Goal: Task Accomplishment & Management: Complete application form

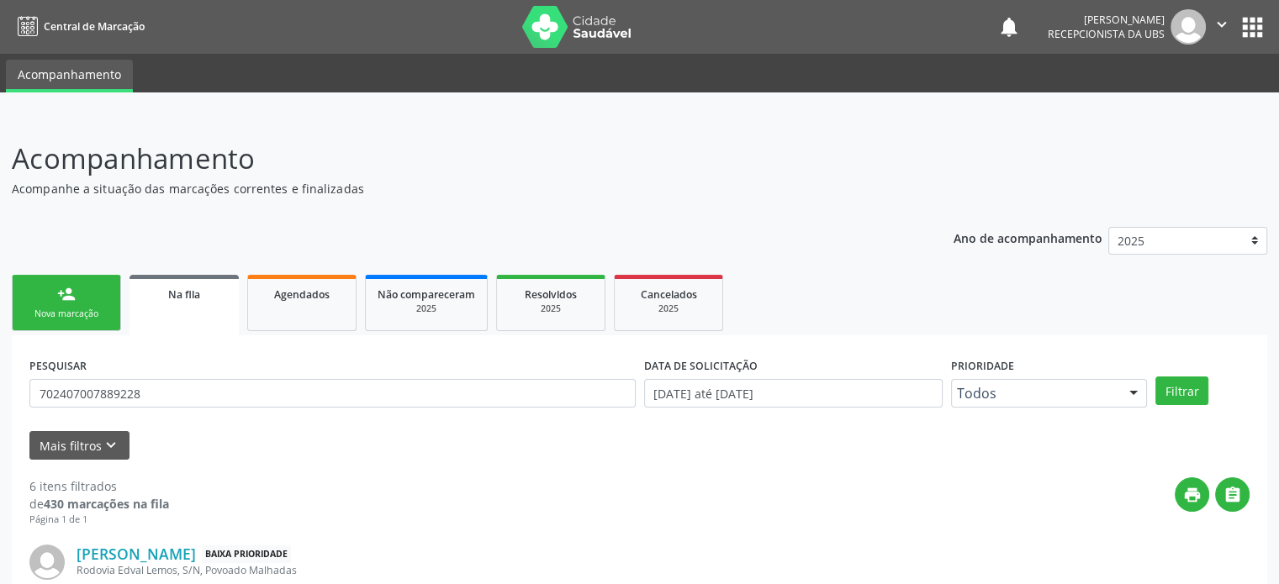
click at [90, 320] on div "Nova marcação" at bounding box center [66, 314] width 84 height 13
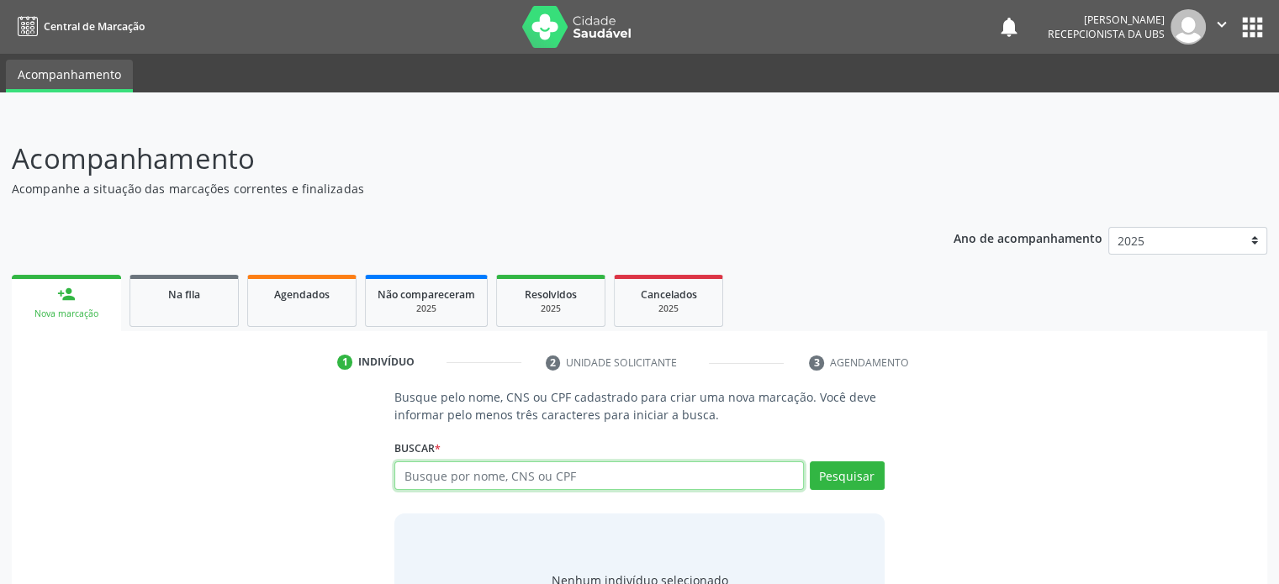
click at [495, 474] on input "text" at bounding box center [598, 476] width 409 height 29
type input "705000403538551"
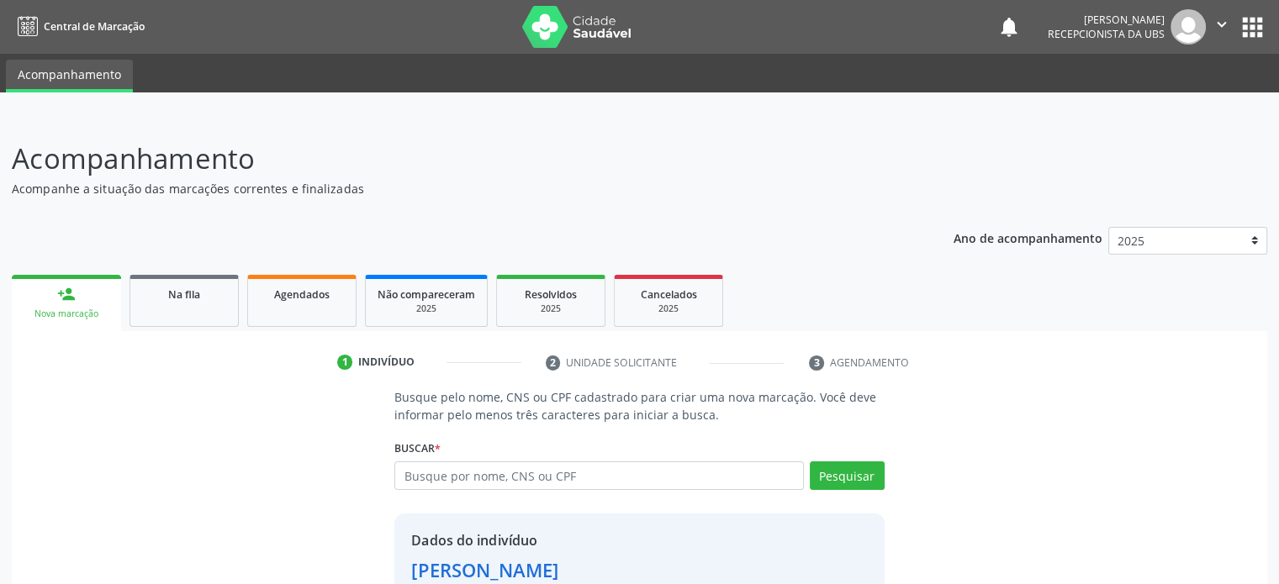
scroll to position [112, 0]
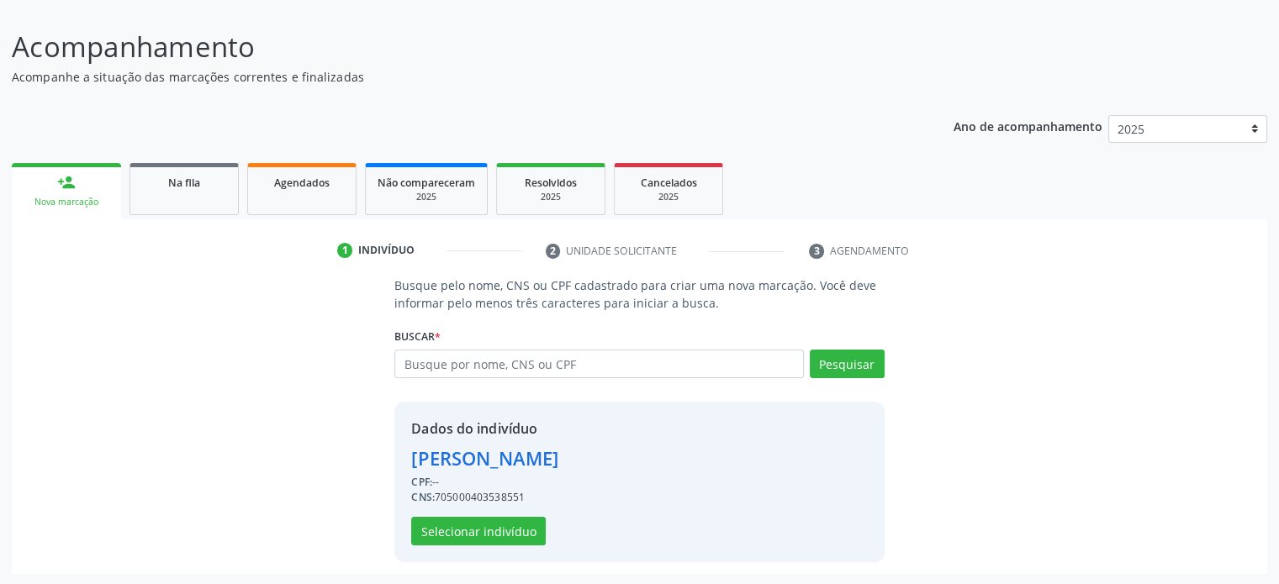
click at [494, 495] on div "CNS: 705000403538551" at bounding box center [484, 497] width 147 height 15
copy div "705000403538551"
click at [494, 532] on button "Selecionar indivíduo" at bounding box center [478, 531] width 135 height 29
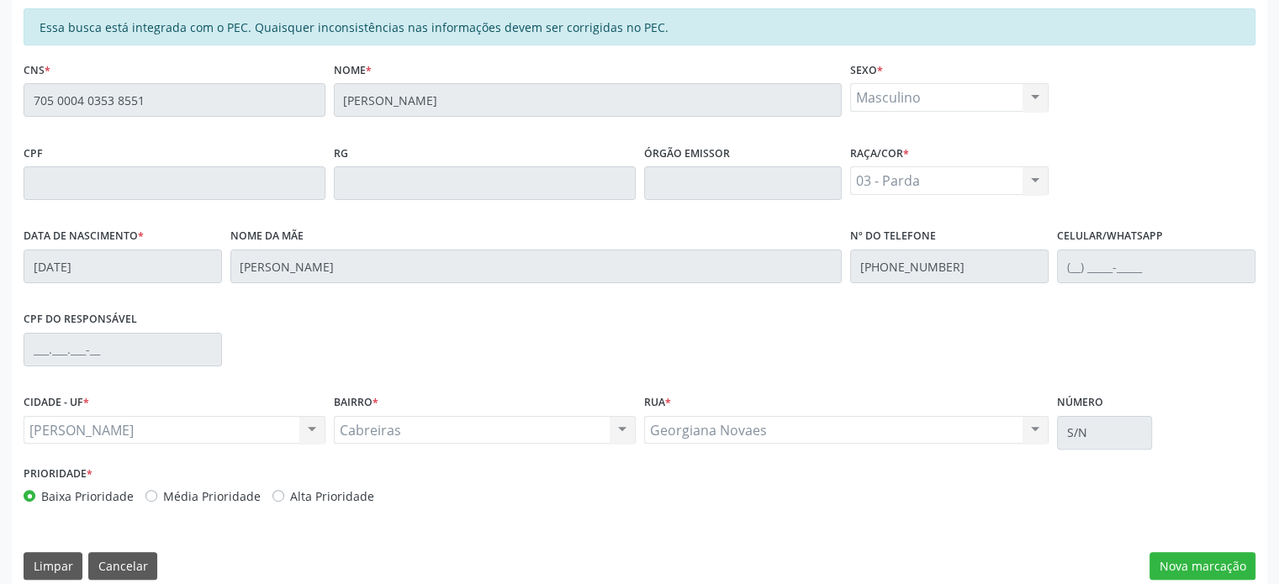
scroll to position [399, 0]
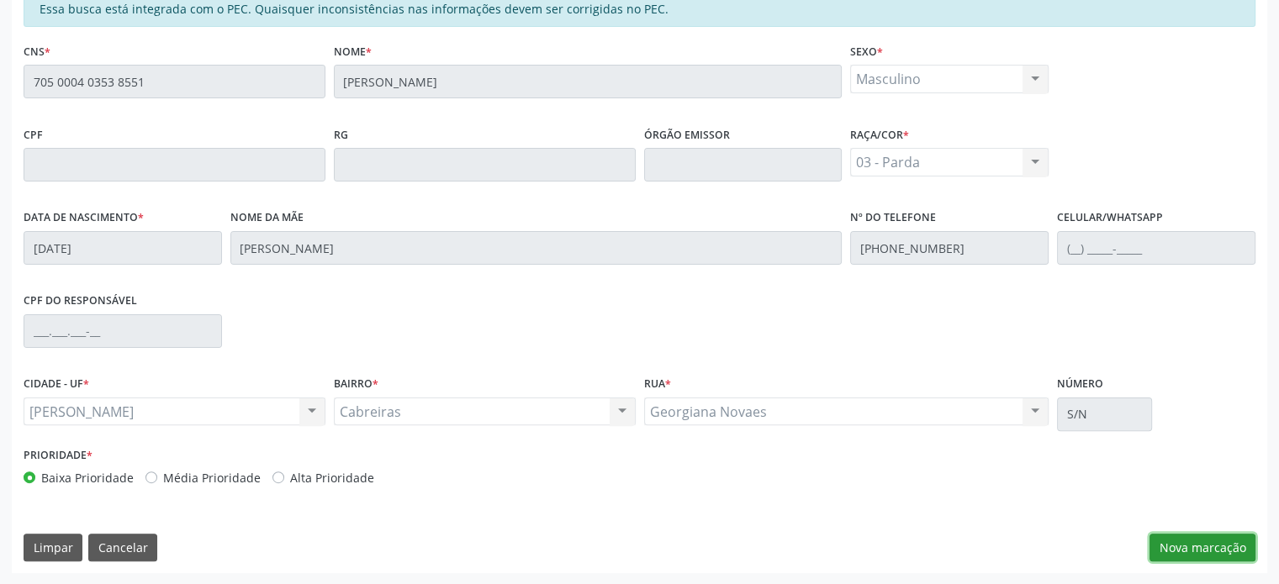
click at [1218, 539] on button "Nova marcação" at bounding box center [1203, 548] width 106 height 29
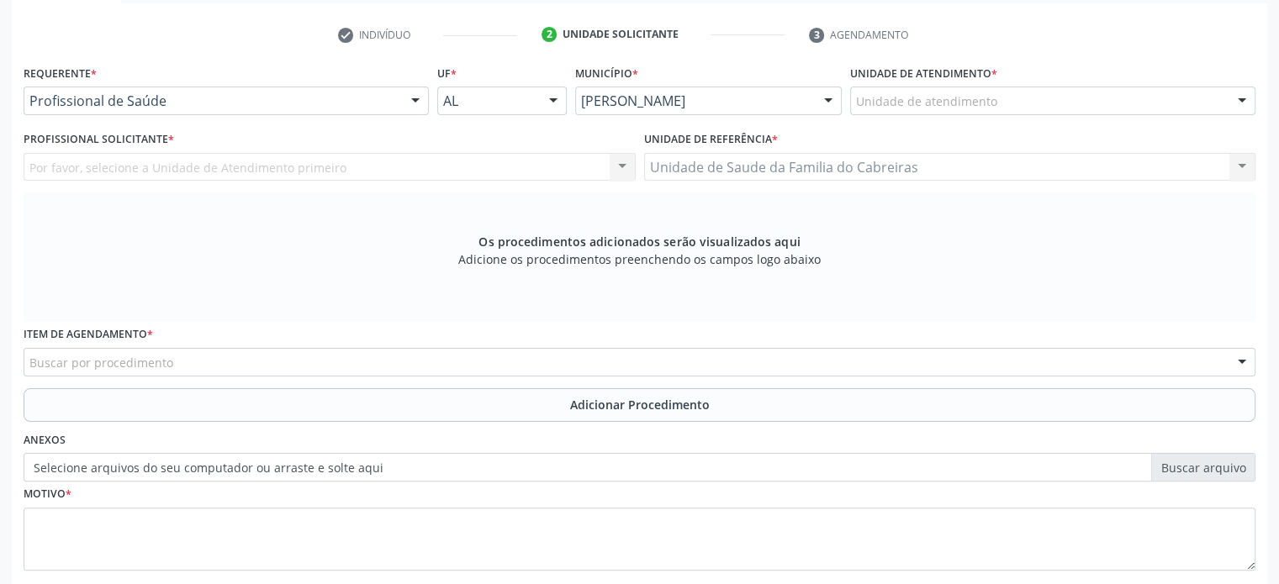
scroll to position [327, 0]
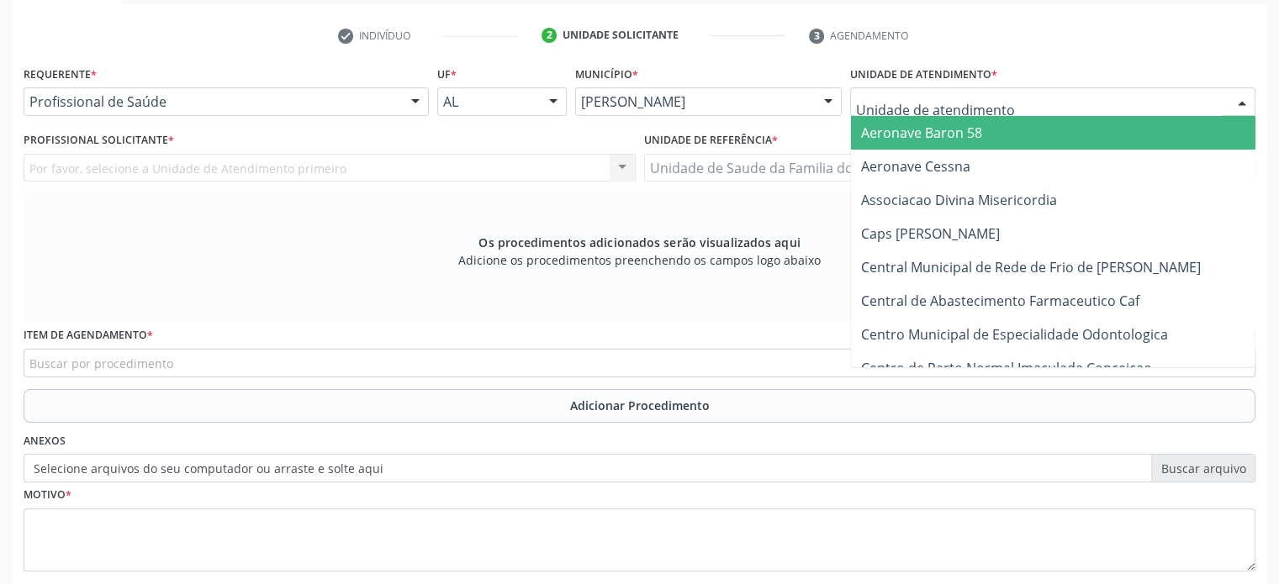
click at [1058, 101] on div at bounding box center [1052, 101] width 405 height 29
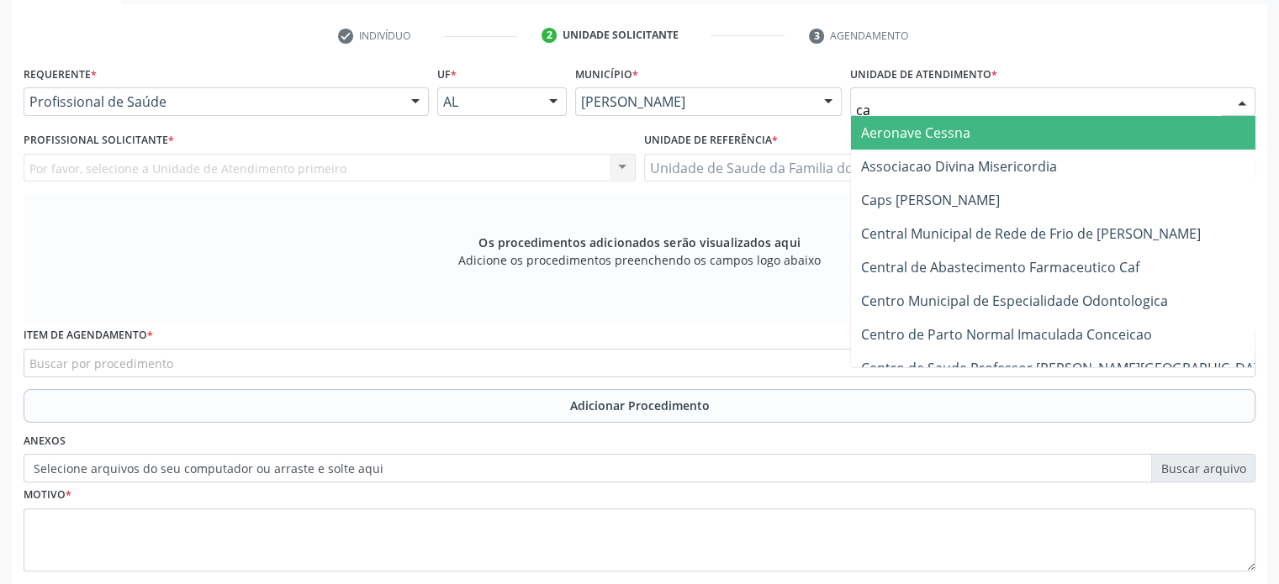
type input "cab"
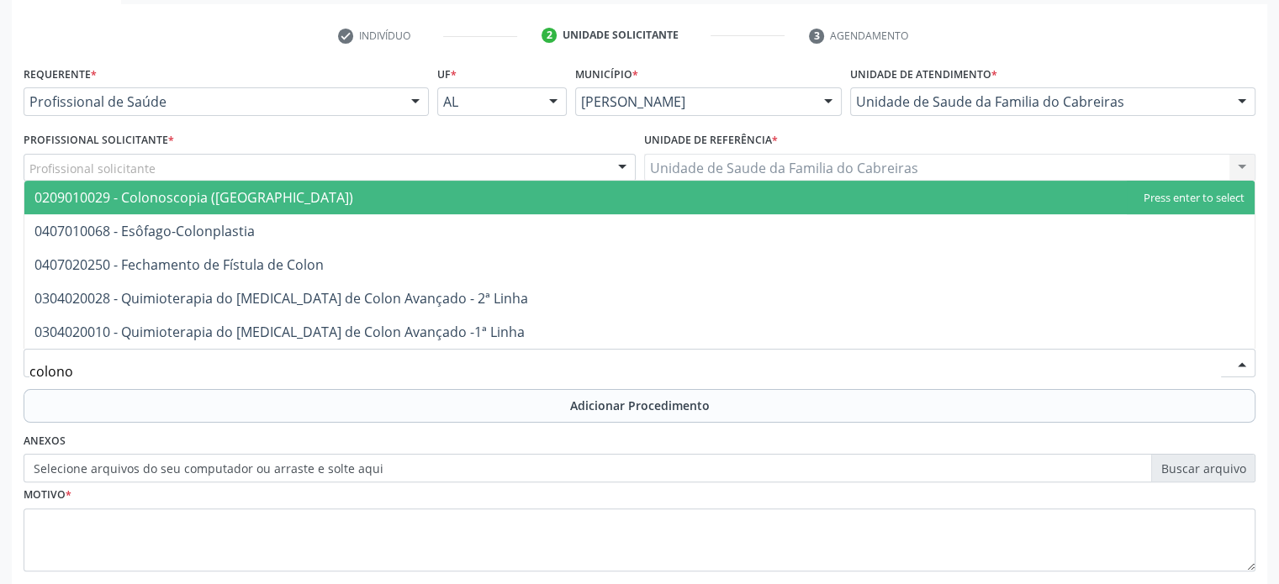
type input "colonos"
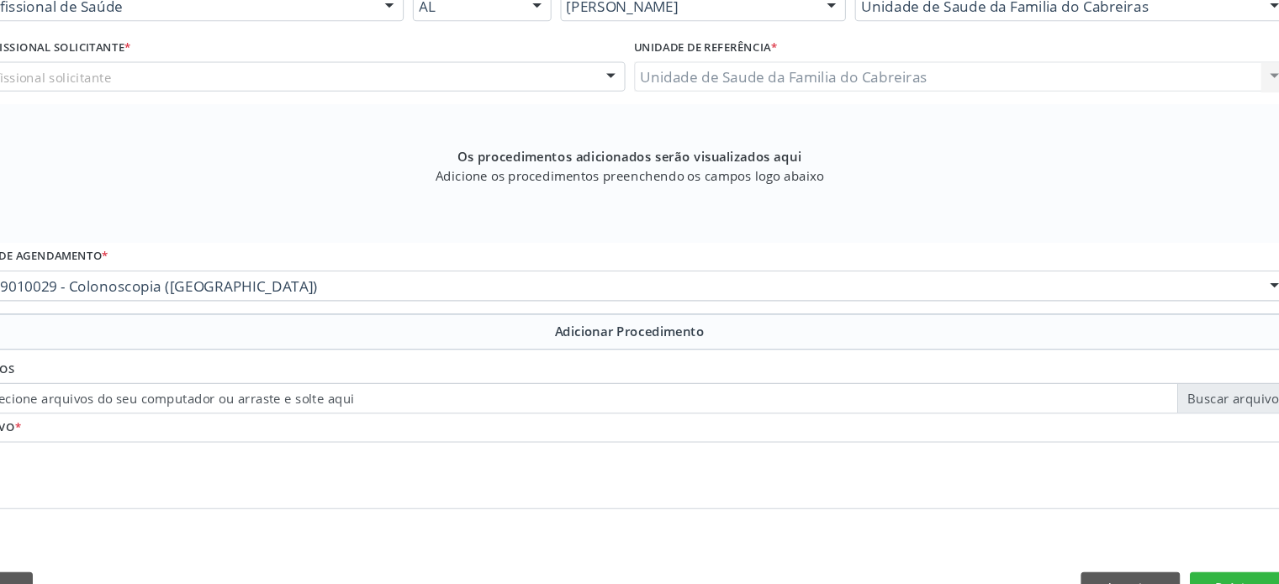
scroll to position [389, 0]
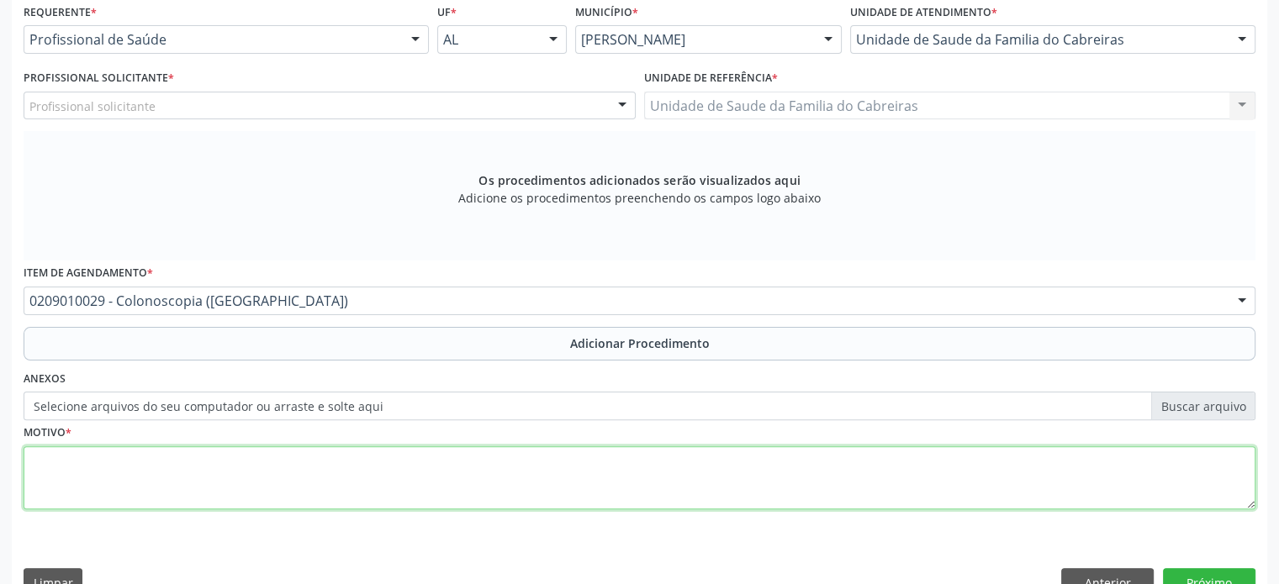
click at [750, 491] on textarea at bounding box center [640, 479] width 1232 height 64
type textarea "Ratreio"
click at [471, 486] on textarea "Ratreio" at bounding box center [640, 479] width 1232 height 64
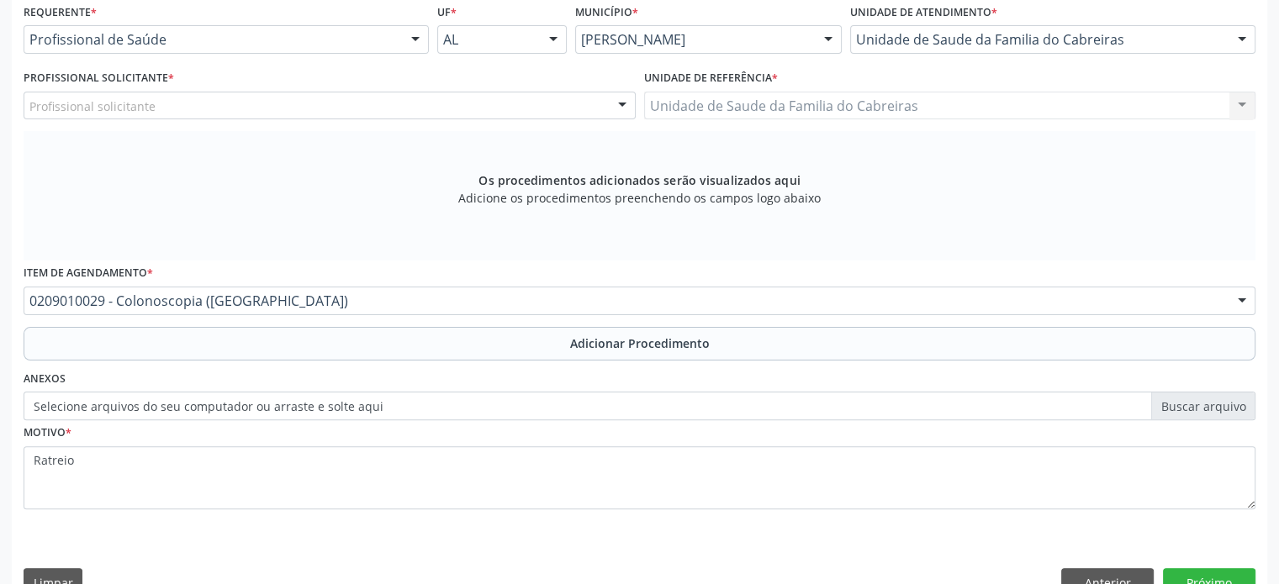
click at [695, 379] on div "Anexos Selecione arquivos do seu computador ou arraste e solte aqui" at bounding box center [639, 394] width 1240 height 54
click at [748, 415] on label "Selecione arquivos do seu computador ou arraste e solte aqui" at bounding box center [640, 406] width 1232 height 29
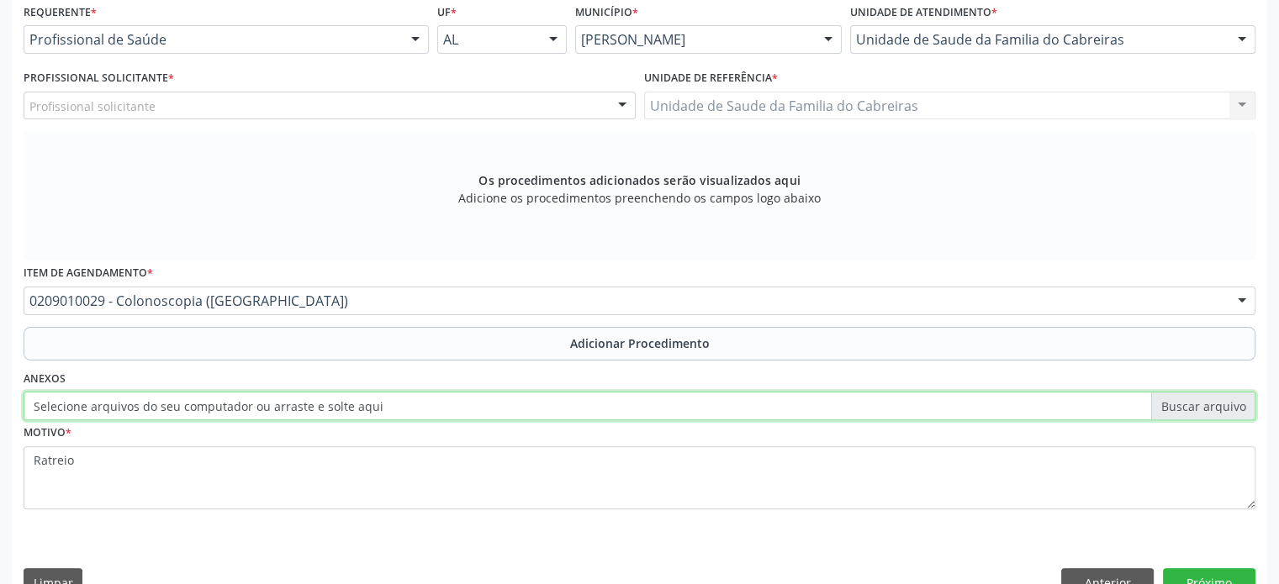
click at [748, 415] on input "Selecione arquivos do seu computador ou arraste e solte aqui" at bounding box center [640, 406] width 1232 height 29
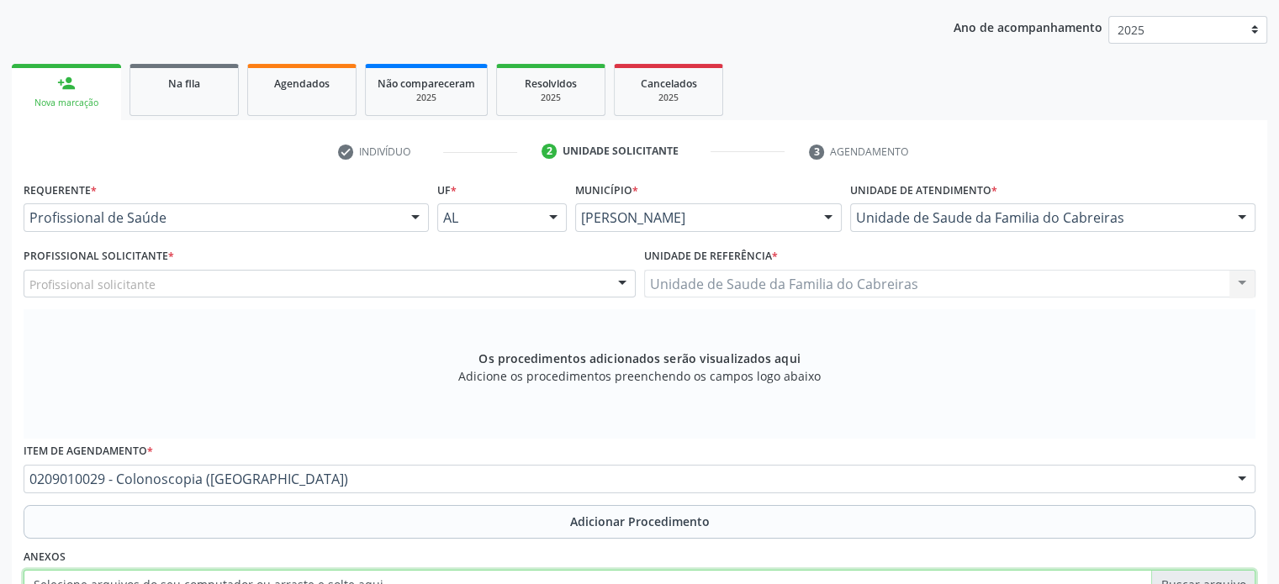
scroll to position [212, 0]
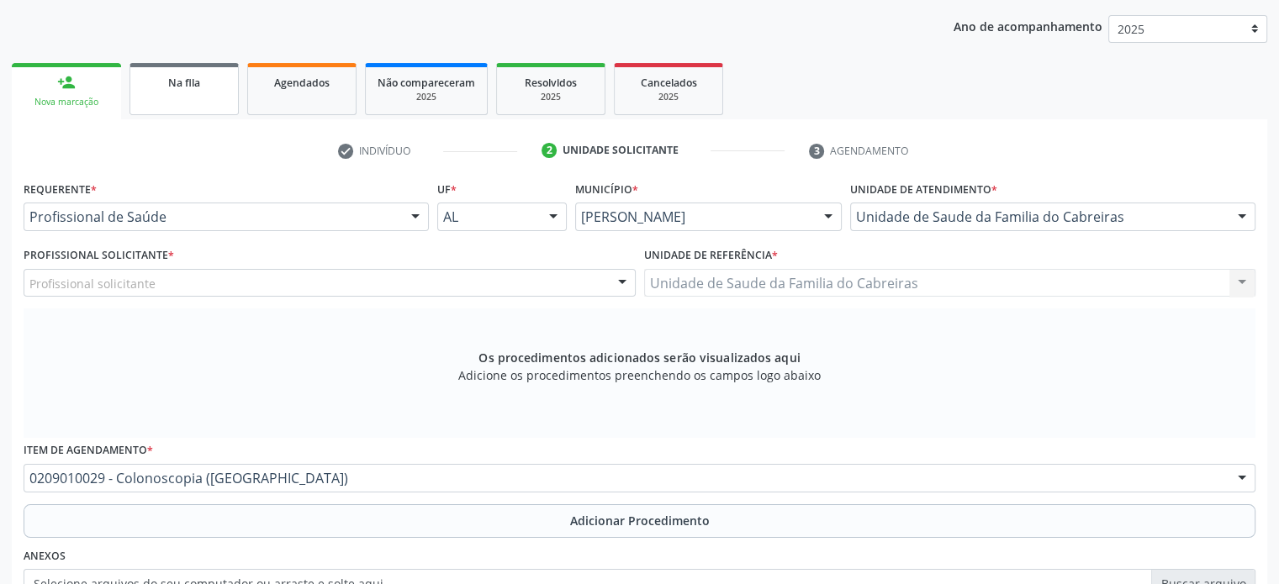
click at [172, 77] on span "Na fila" at bounding box center [184, 83] width 32 height 14
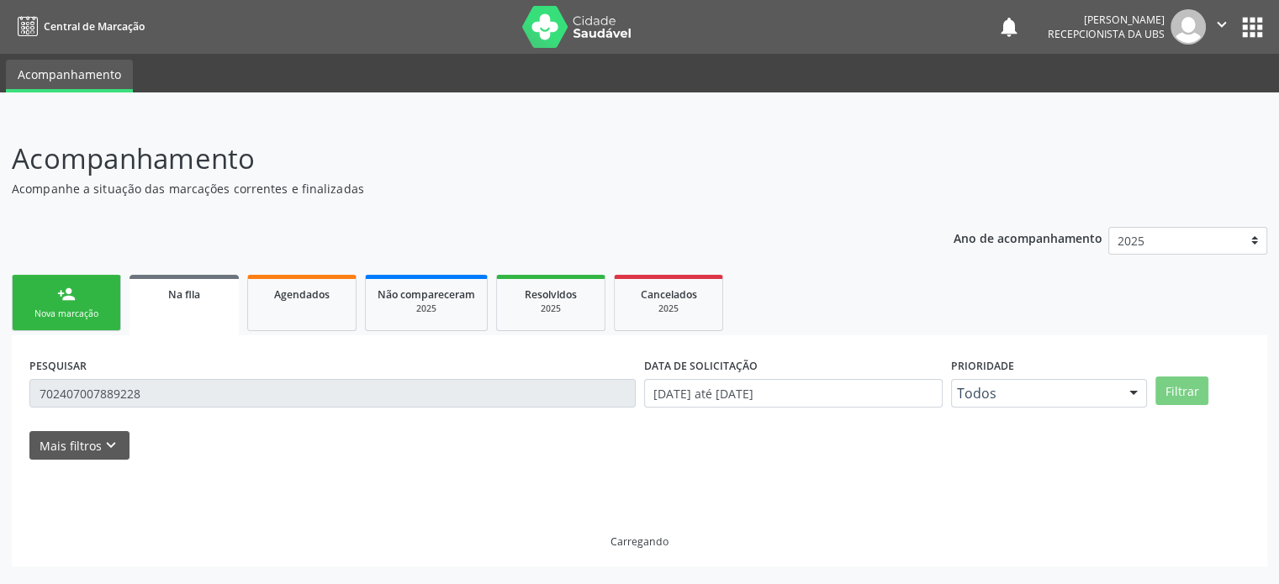
scroll to position [0, 0]
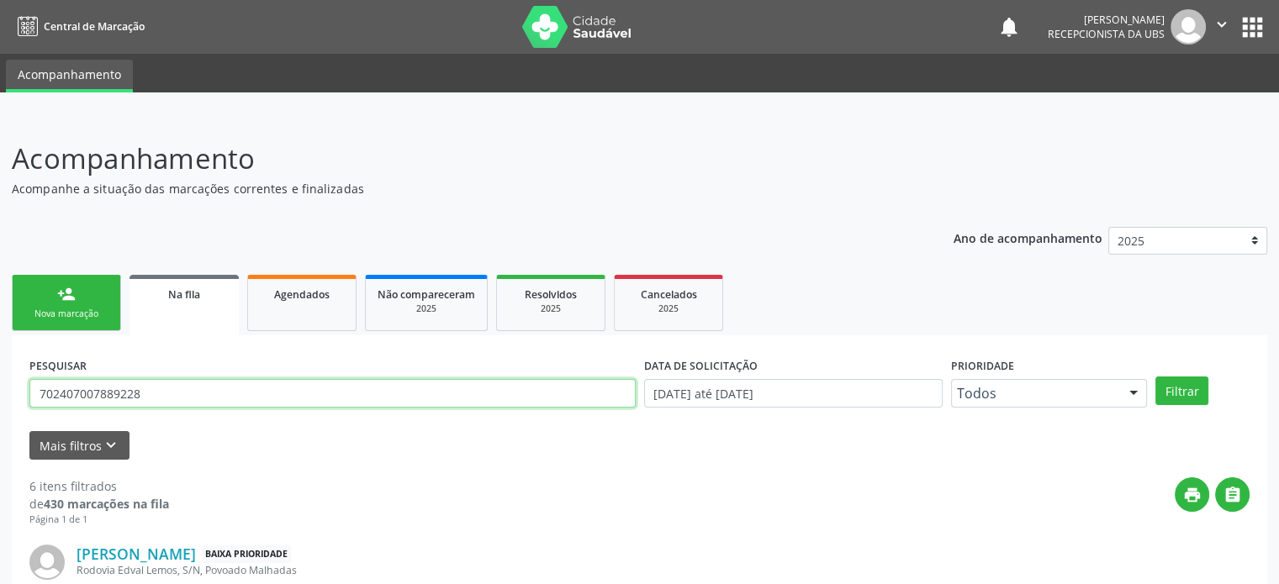
drag, startPoint x: 209, startPoint y: 398, endPoint x: 0, endPoint y: 396, distance: 208.6
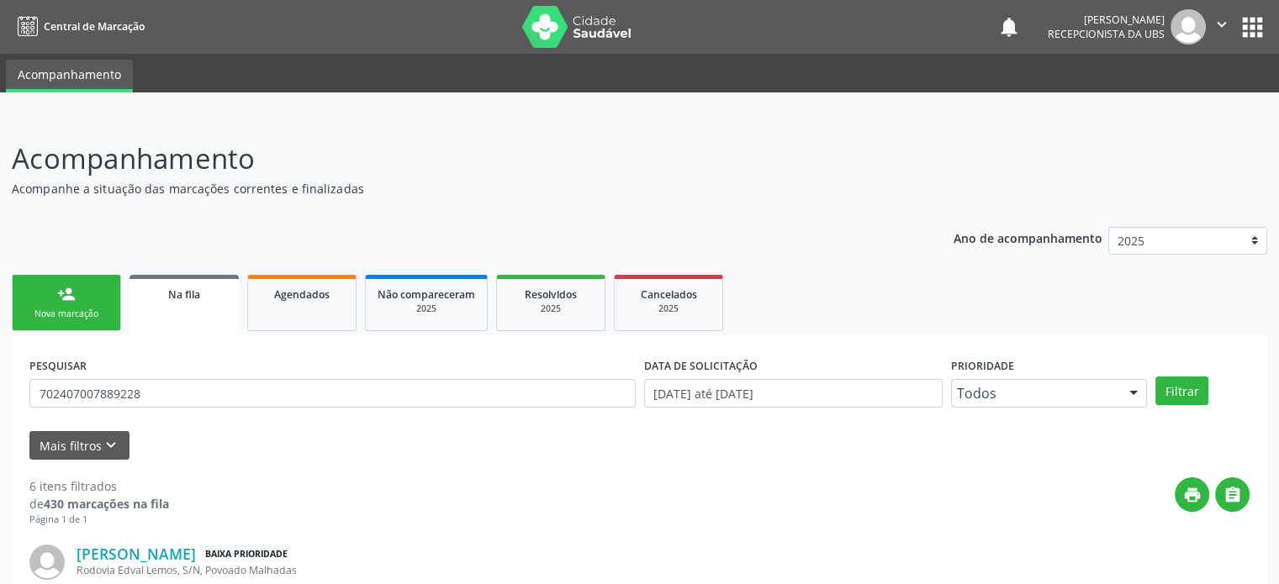
click at [172, 378] on div "PESQUISAR 702407007889228" at bounding box center [332, 386] width 615 height 66
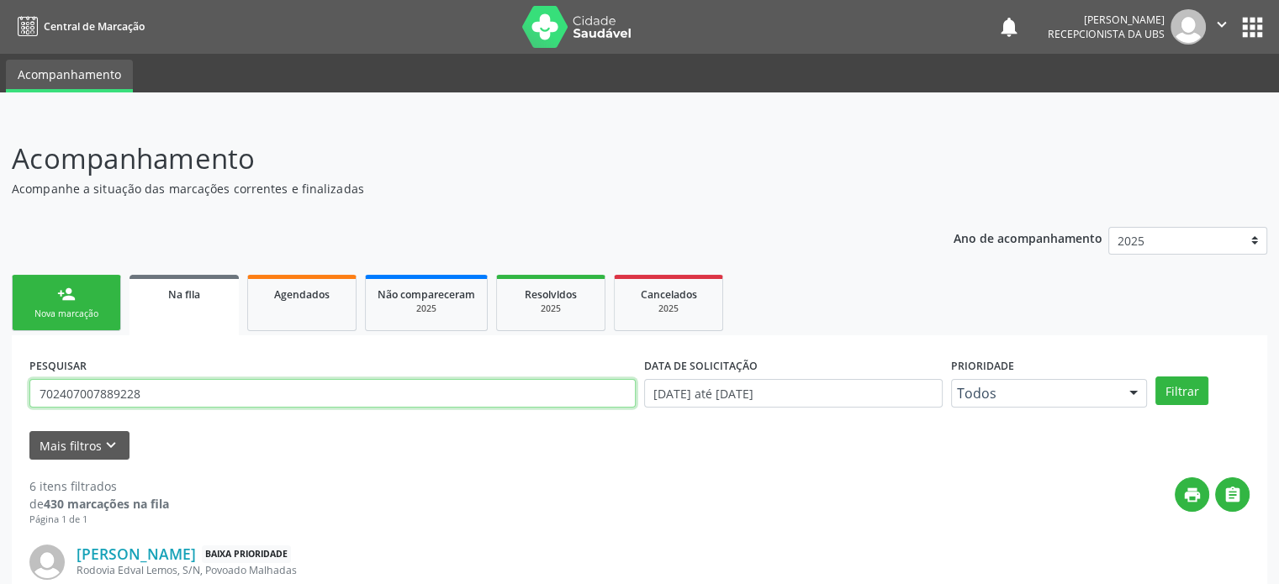
click at [157, 391] on input "702407007889228" at bounding box center [332, 393] width 606 height 29
type input "7"
paste input "705000403538551"
type input "705000403538551"
click at [1155, 377] on button "Filtrar" at bounding box center [1181, 391] width 53 height 29
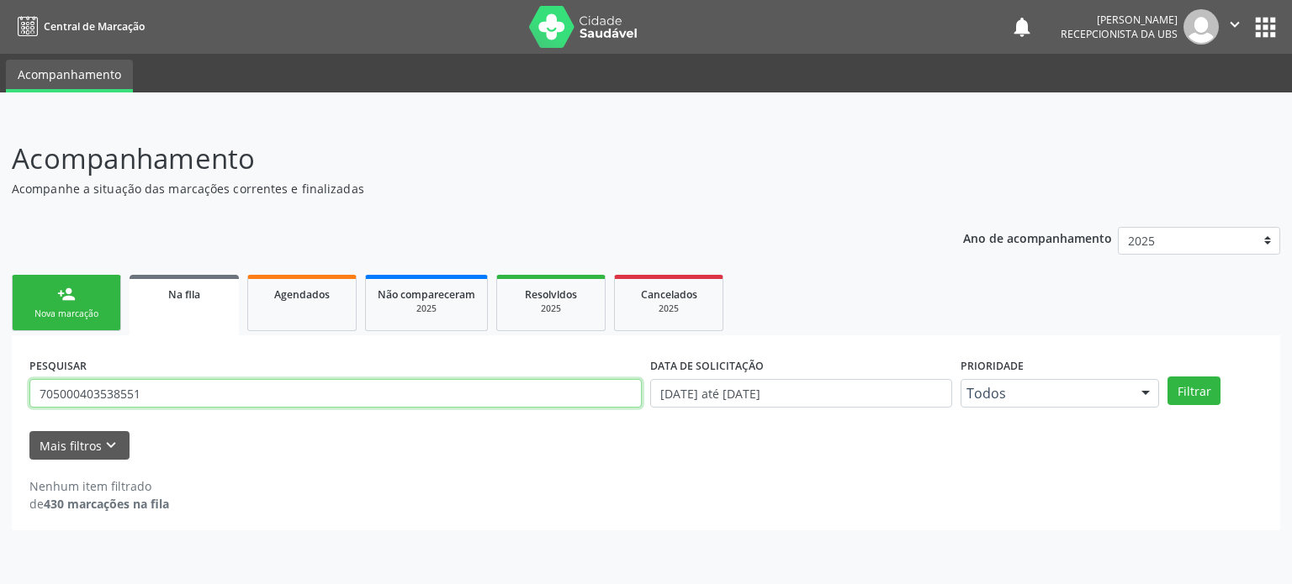
drag, startPoint x: 157, startPoint y: 391, endPoint x: 0, endPoint y: 393, distance: 157.3
click at [0, 393] on div "Acompanhamento Acompanhe a situação das marcações correntes e finalizadas Relat…" at bounding box center [646, 350] width 1292 height 468
type input "[PERSON_NAME]"
click at [1167, 377] on button "Filtrar" at bounding box center [1193, 391] width 53 height 29
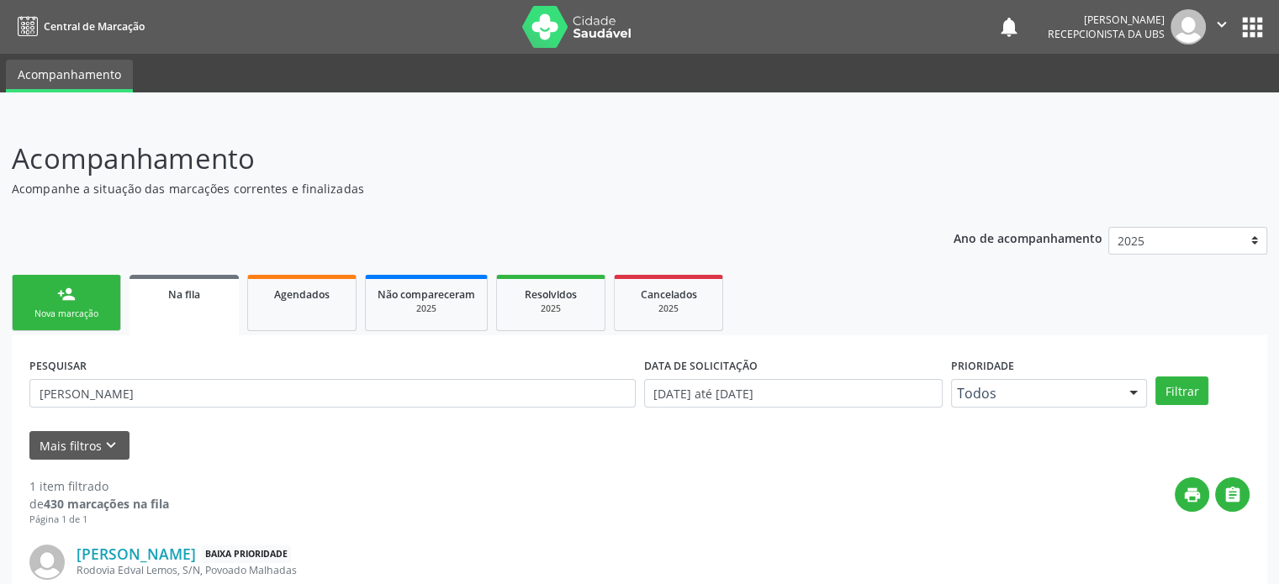
click at [71, 315] on div "Nova marcação" at bounding box center [66, 314] width 84 height 13
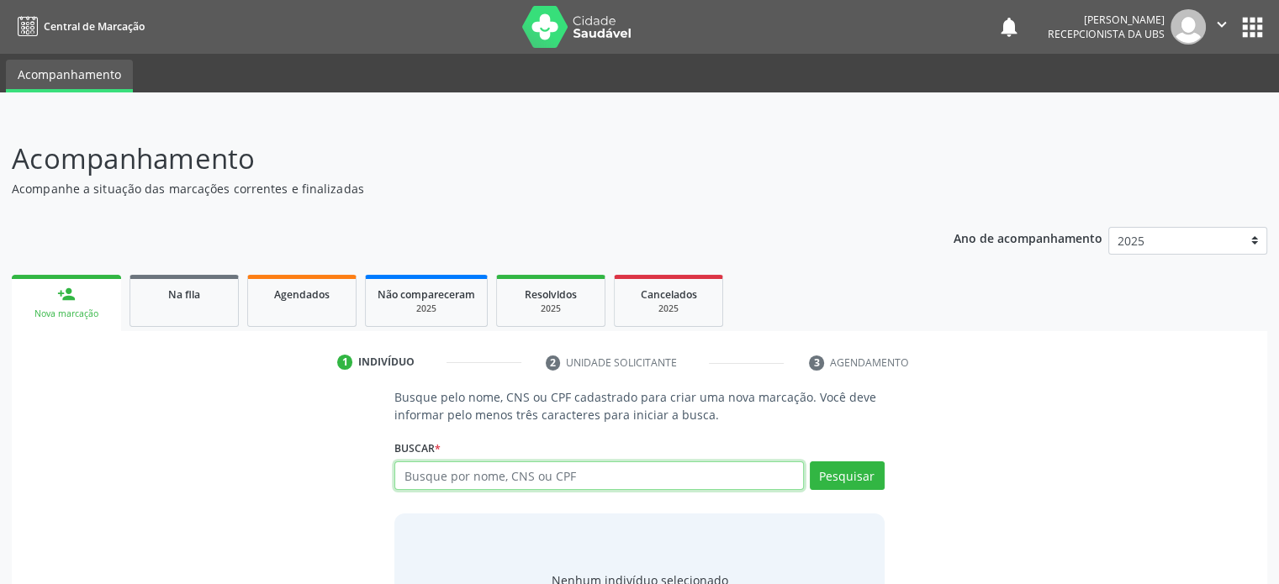
click at [505, 484] on input "text" at bounding box center [598, 476] width 409 height 29
paste input "705000403538551"
type input "705000403538551"
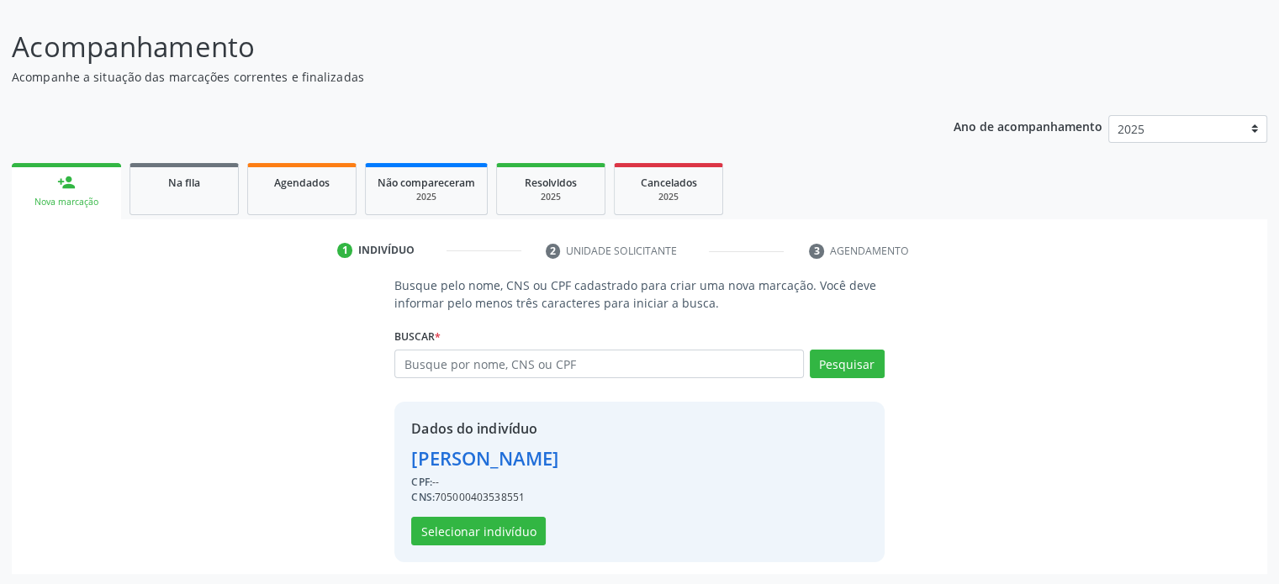
scroll to position [111, 0]
click at [436, 531] on button "Selecionar indivíduo" at bounding box center [478, 532] width 135 height 29
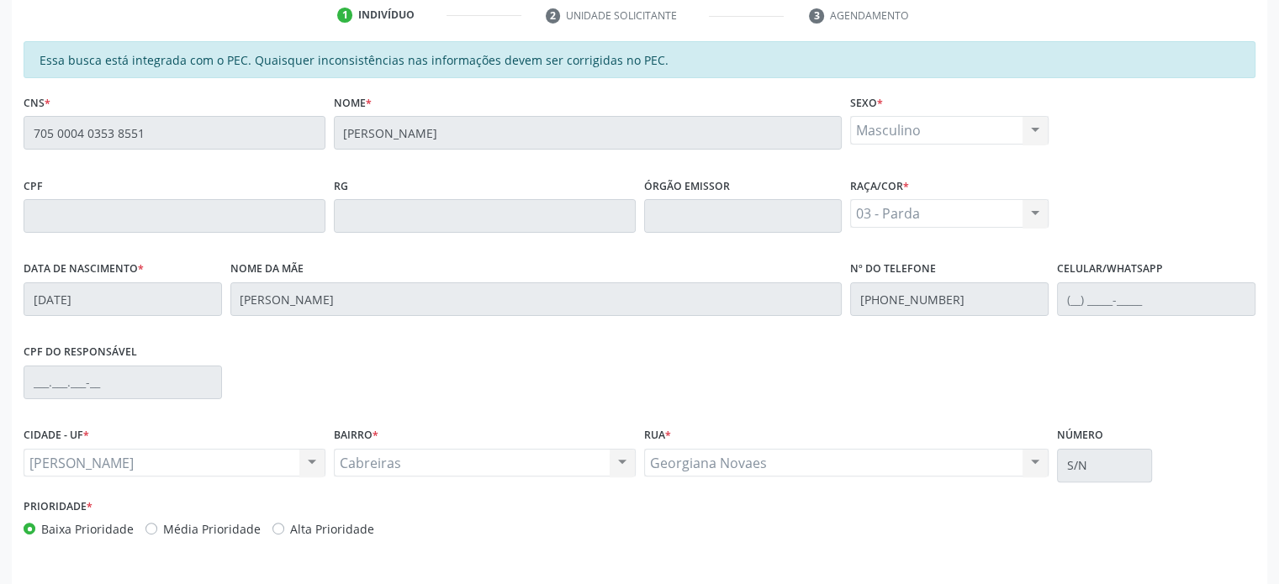
scroll to position [399, 0]
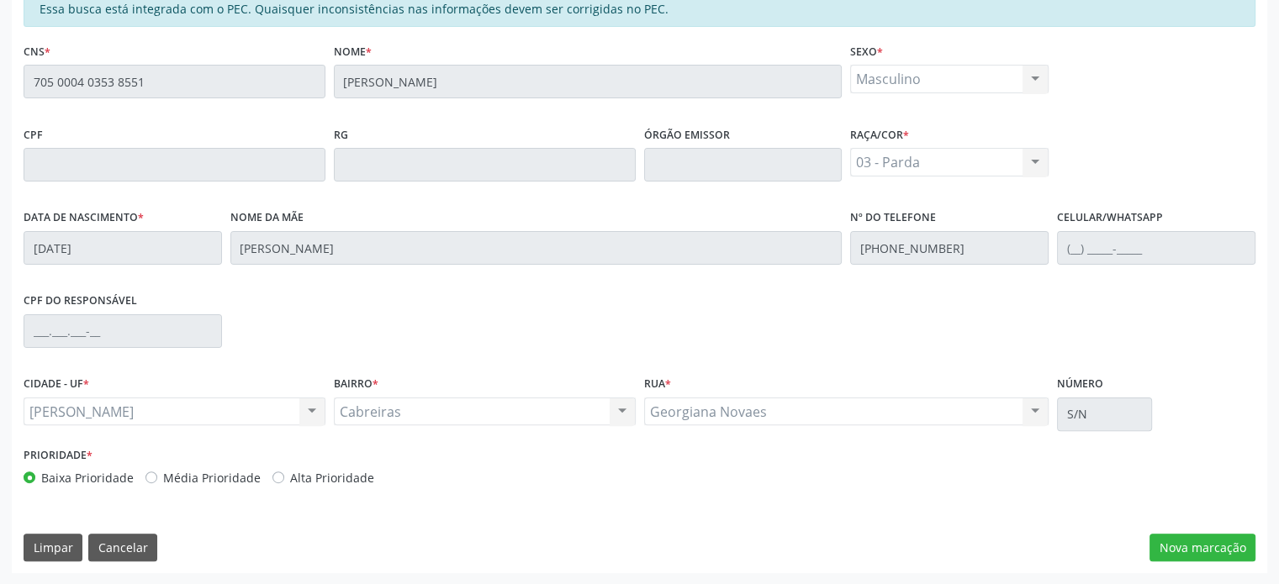
click at [1221, 531] on div "Essa busca está integrada com o PEC. Quaisquer inconsistências nas informações …" at bounding box center [640, 282] width 1256 height 584
click at [1228, 553] on button "Nova marcação" at bounding box center [1203, 548] width 106 height 29
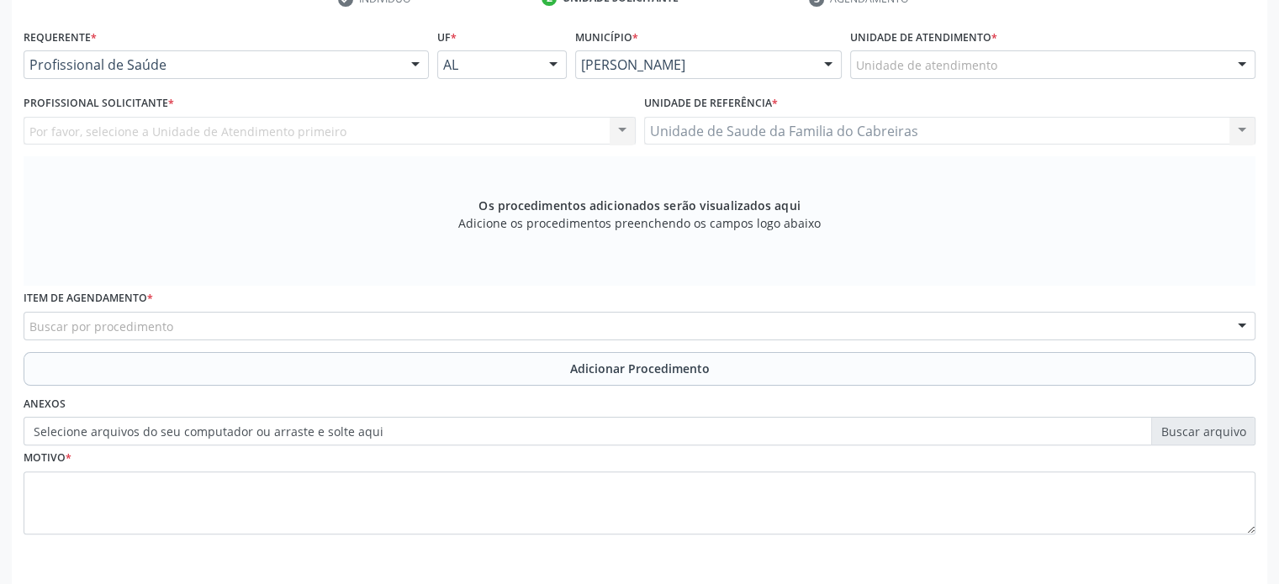
scroll to position [292, 0]
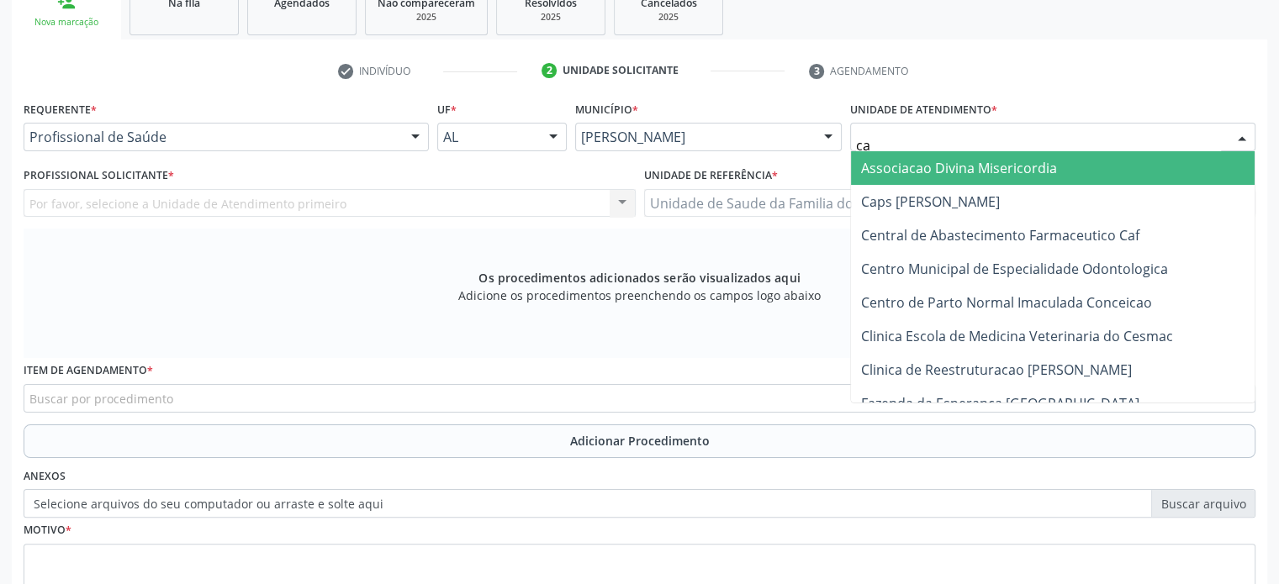
type input "cab"
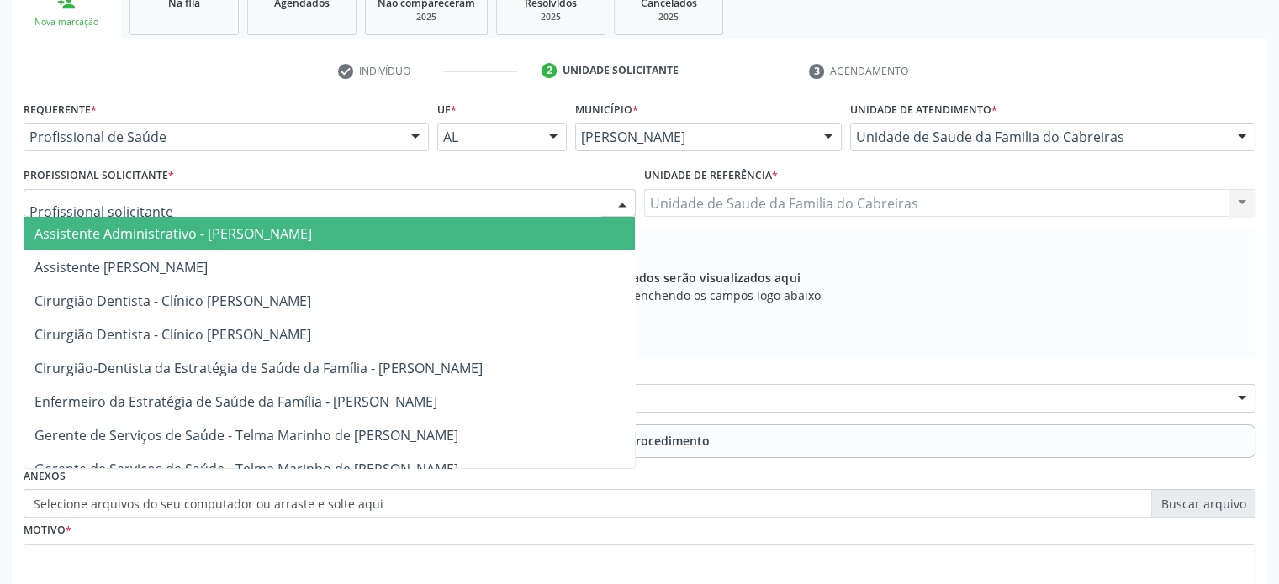
click at [420, 202] on div at bounding box center [330, 203] width 612 height 29
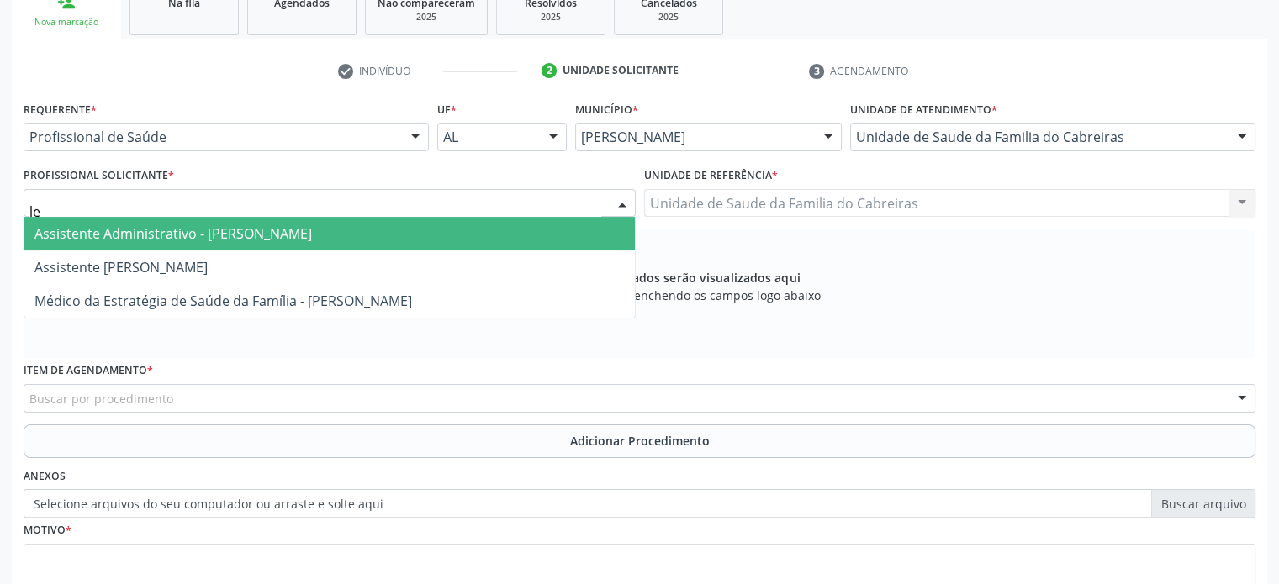
type input "let"
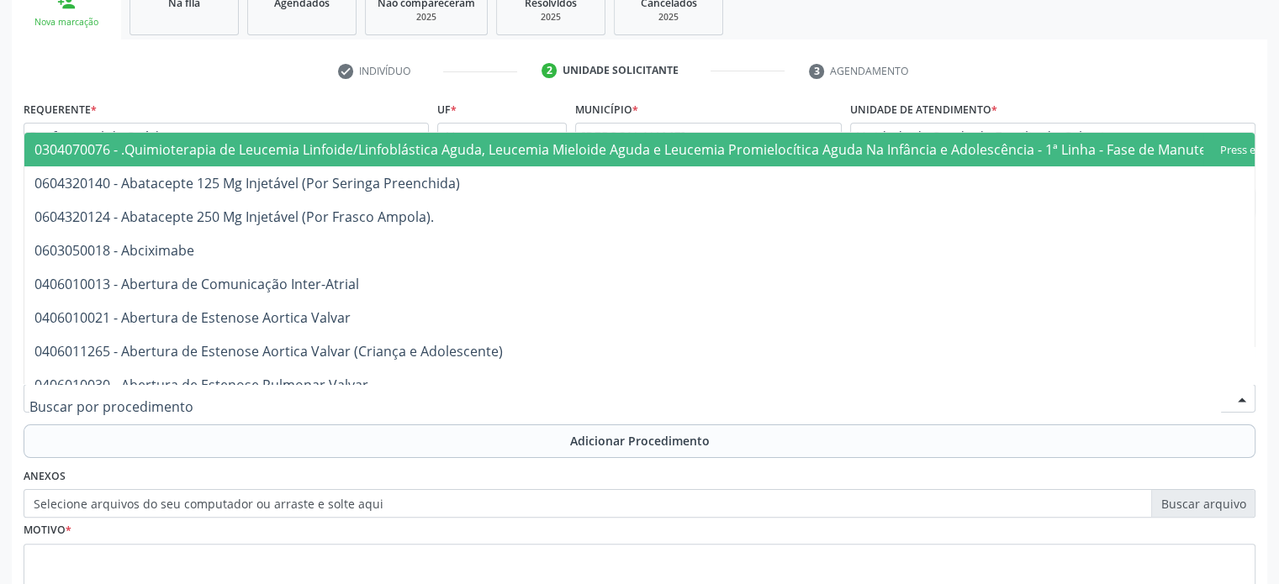
click at [366, 402] on div at bounding box center [640, 398] width 1232 height 29
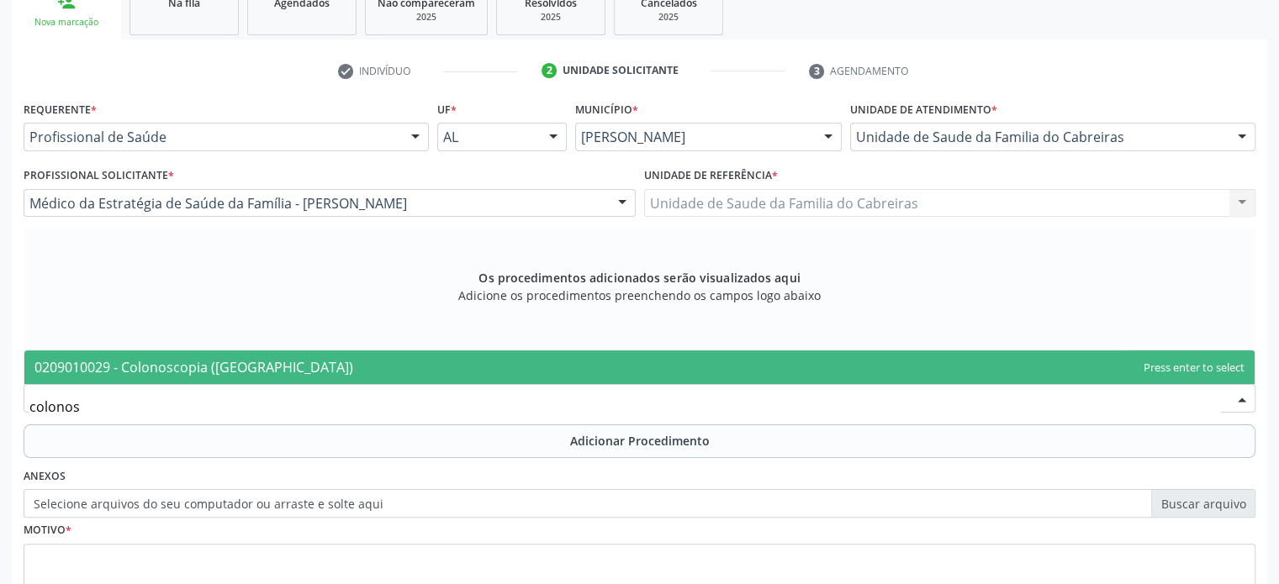
type input "colonosc"
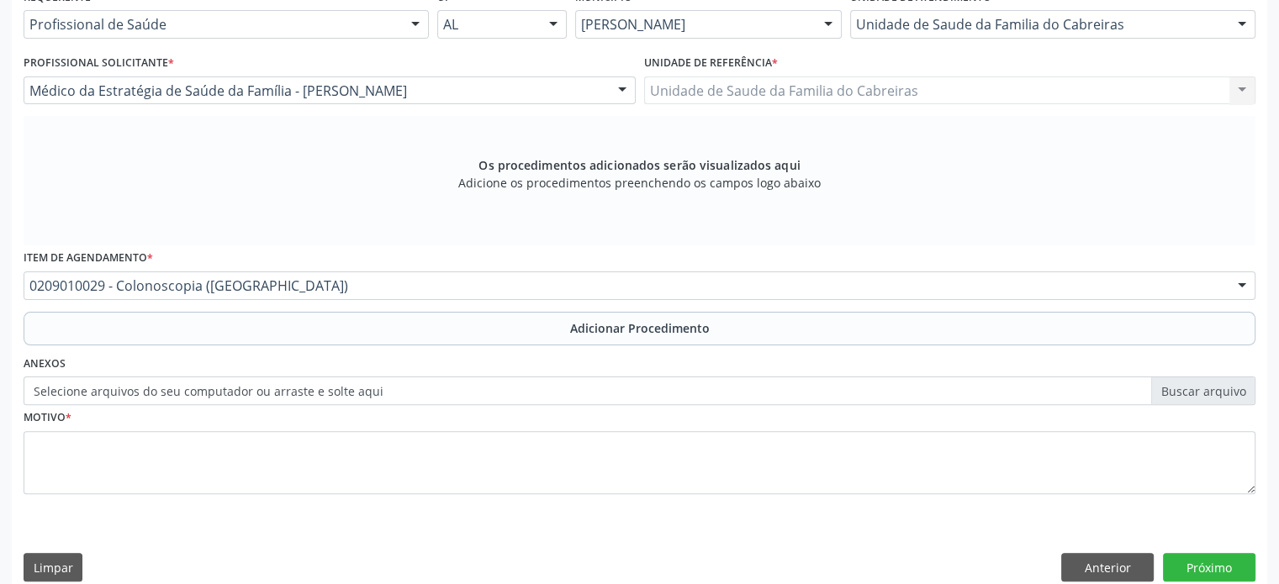
scroll to position [424, 0]
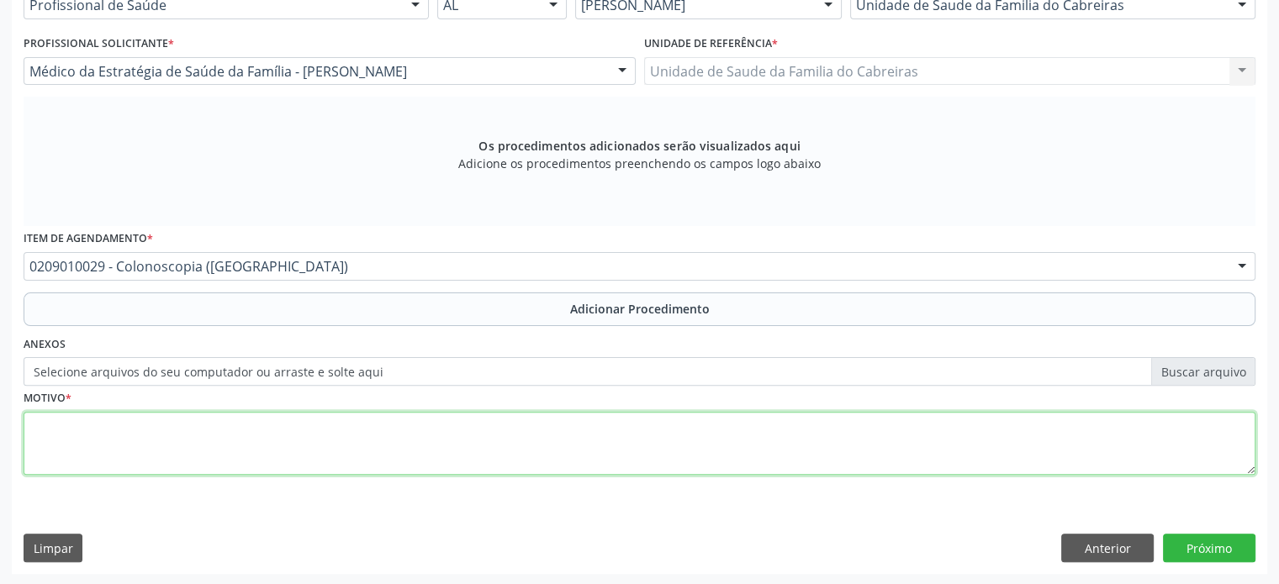
click at [341, 444] on textarea at bounding box center [640, 444] width 1232 height 64
type textarea "Rastreio"
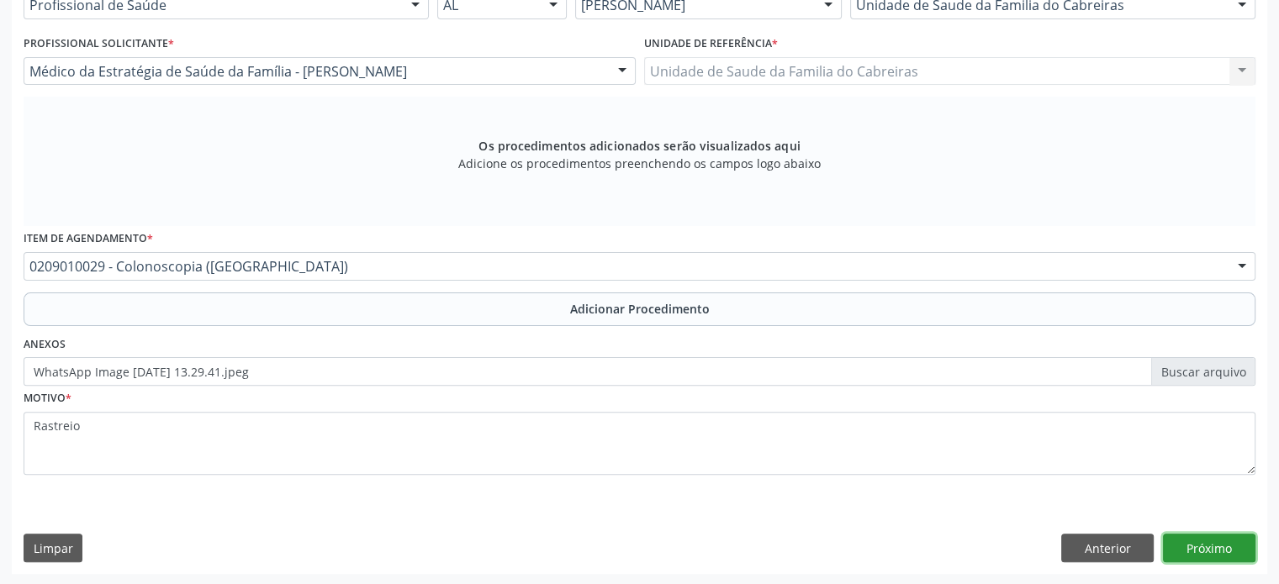
click at [1208, 547] on button "Próximo" at bounding box center [1209, 548] width 93 height 29
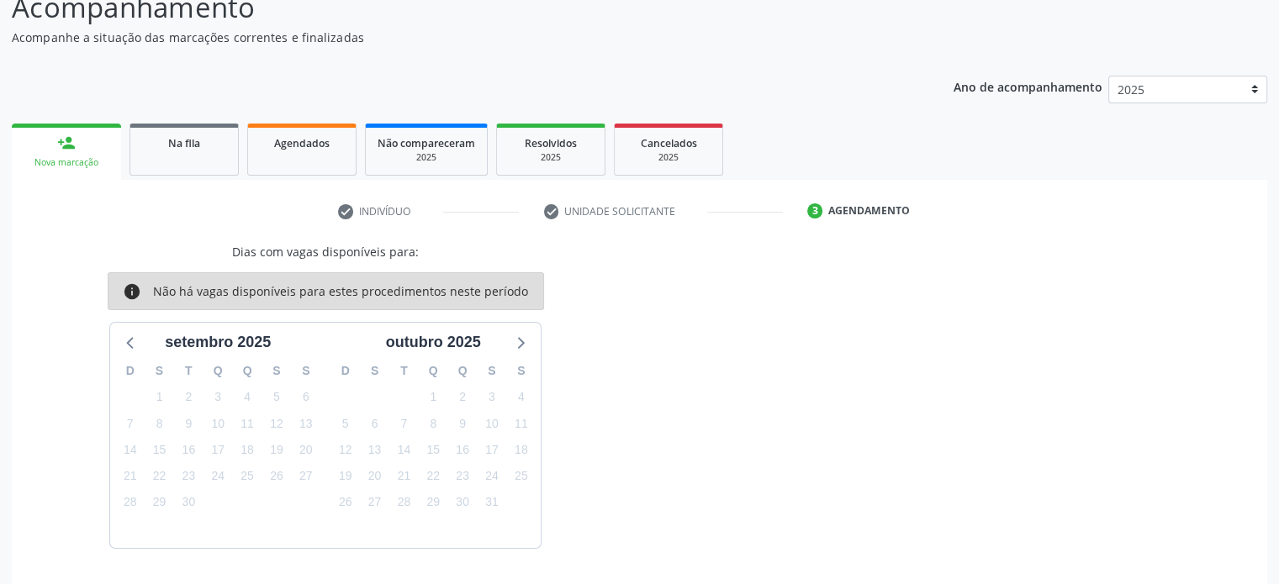
scroll to position [202, 0]
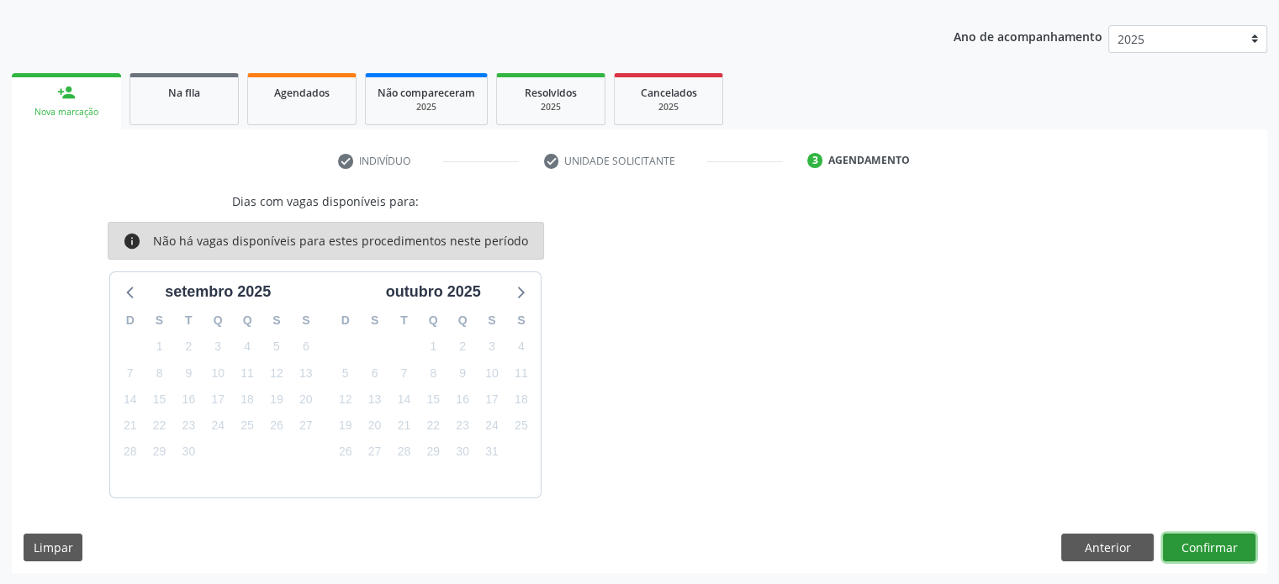
click at [1208, 547] on button "Confirmar" at bounding box center [1209, 548] width 93 height 29
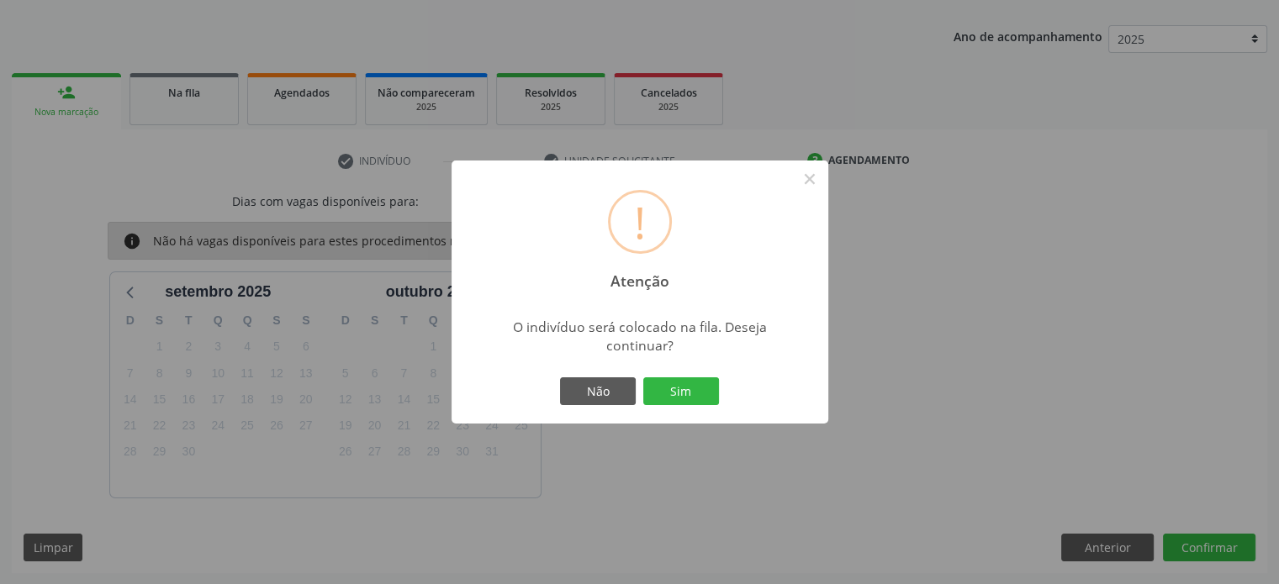
click at [643, 378] on button "Sim" at bounding box center [681, 392] width 76 height 29
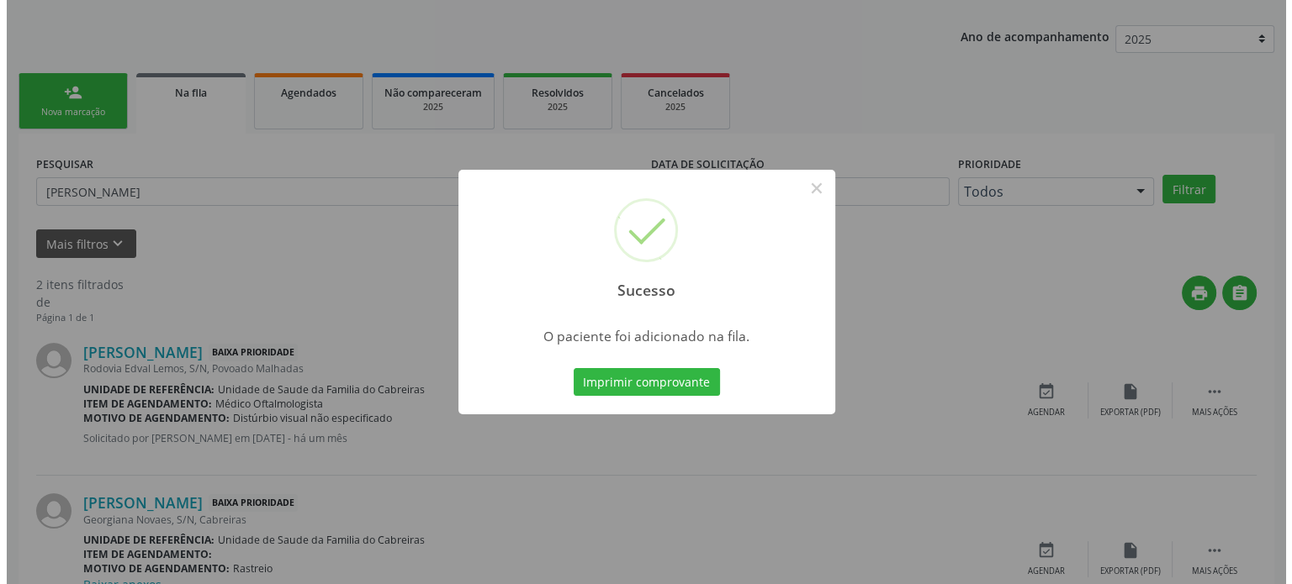
scroll to position [0, 0]
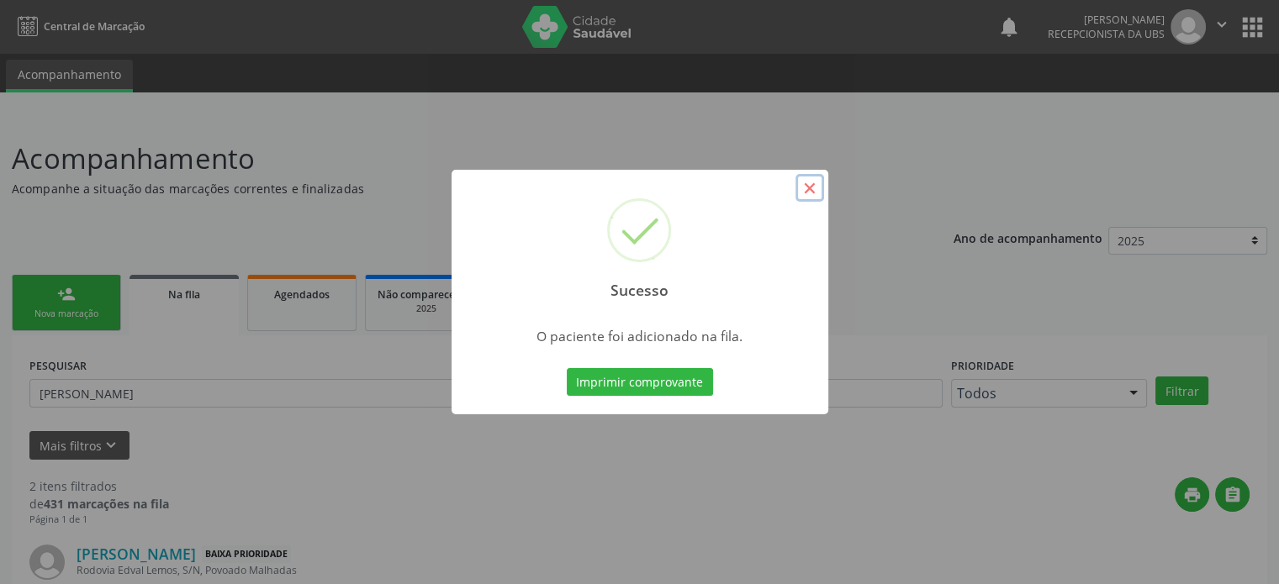
click at [811, 174] on button "×" at bounding box center [810, 188] width 29 height 29
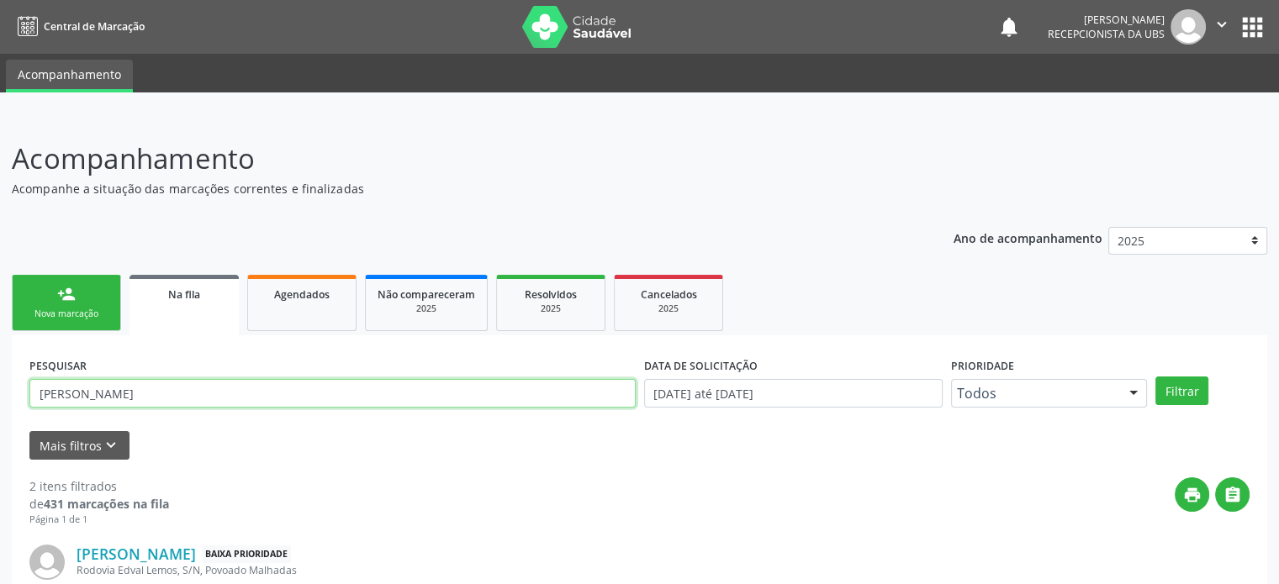
click at [195, 389] on input "[PERSON_NAME]" at bounding box center [332, 393] width 606 height 29
type input "j"
type input "florienes"
click at [1155, 377] on button "Filtrar" at bounding box center [1181, 391] width 53 height 29
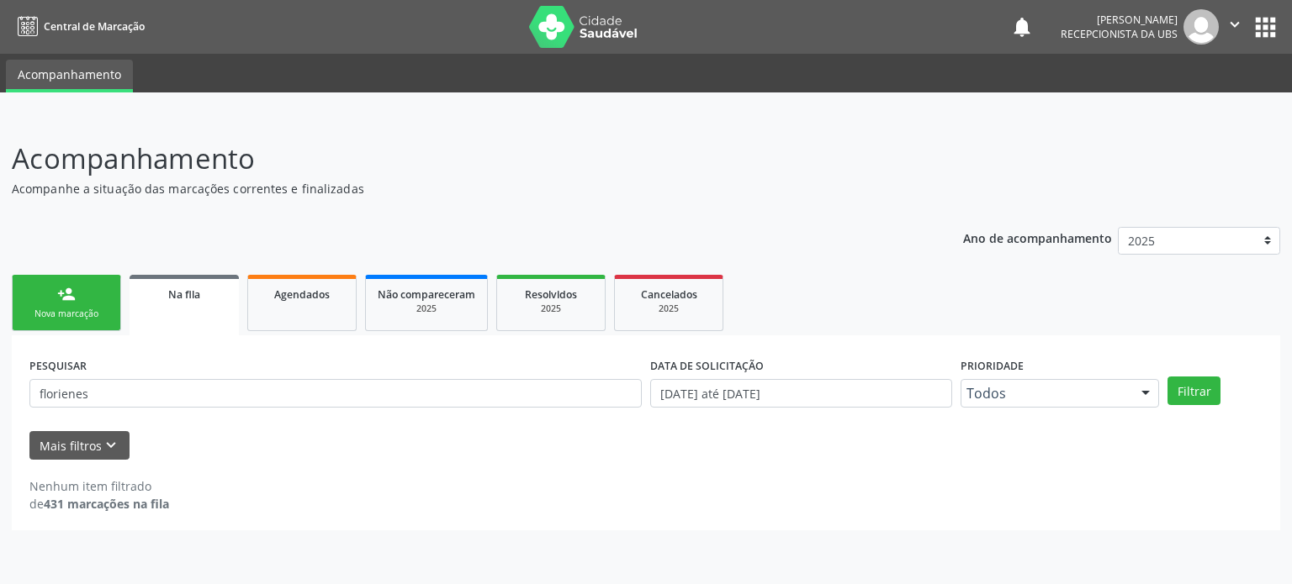
drag, startPoint x: 145, startPoint y: 419, endPoint x: 114, endPoint y: 382, distance: 48.3
click at [114, 382] on form "PESQUISAR florienes DATA DE SOLICITAÇÃO [DATE] até [DATE] Prioridade Todos Todo…" at bounding box center [645, 406] width 1233 height 107
drag, startPoint x: 114, startPoint y: 382, endPoint x: 0, endPoint y: 371, distance: 114.1
click at [0, 371] on div "Acompanhamento Acompanhe a situação das marcações correntes e finalizadas Relat…" at bounding box center [646, 350] width 1292 height 468
type input "flroinr"
